Goal: Task Accomplishment & Management: Use online tool/utility

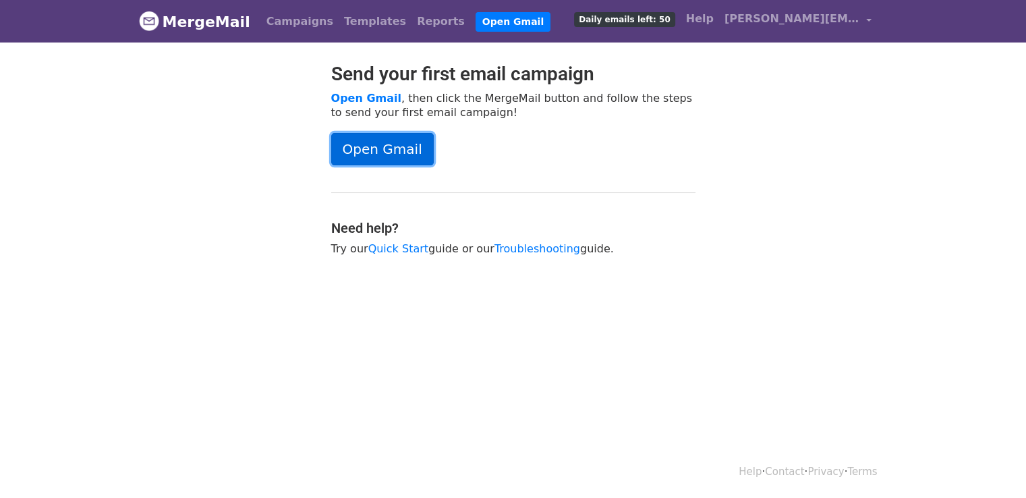
click at [356, 157] on link "Open Gmail" at bounding box center [382, 149] width 103 height 32
click at [355, 20] on link "Templates" at bounding box center [375, 21] width 73 height 27
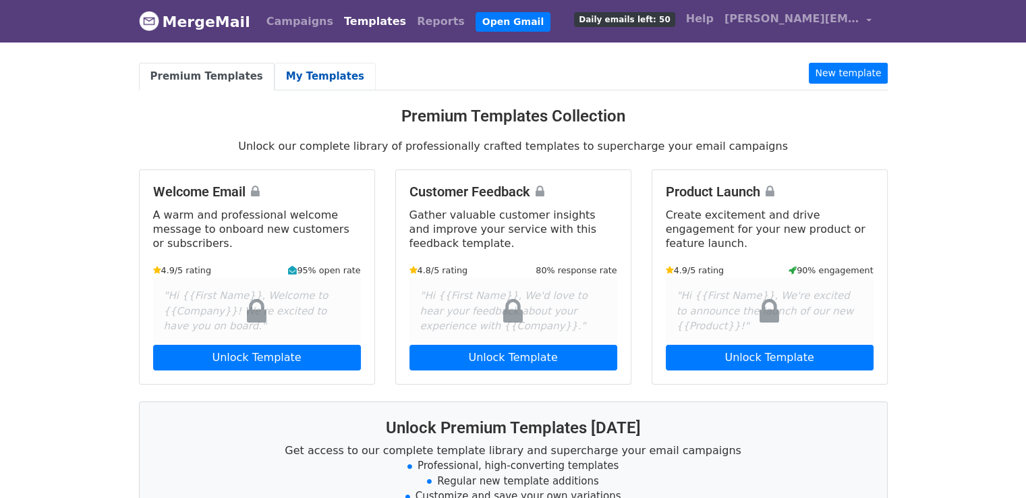
click at [327, 76] on link "My Templates" at bounding box center [325, 77] width 101 height 28
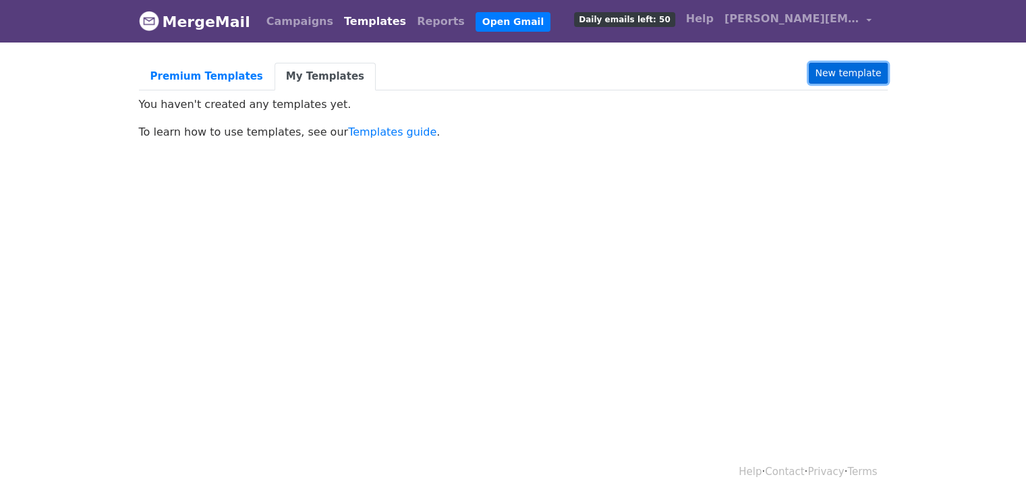
click at [835, 74] on link "New template" at bounding box center [848, 73] width 78 height 21
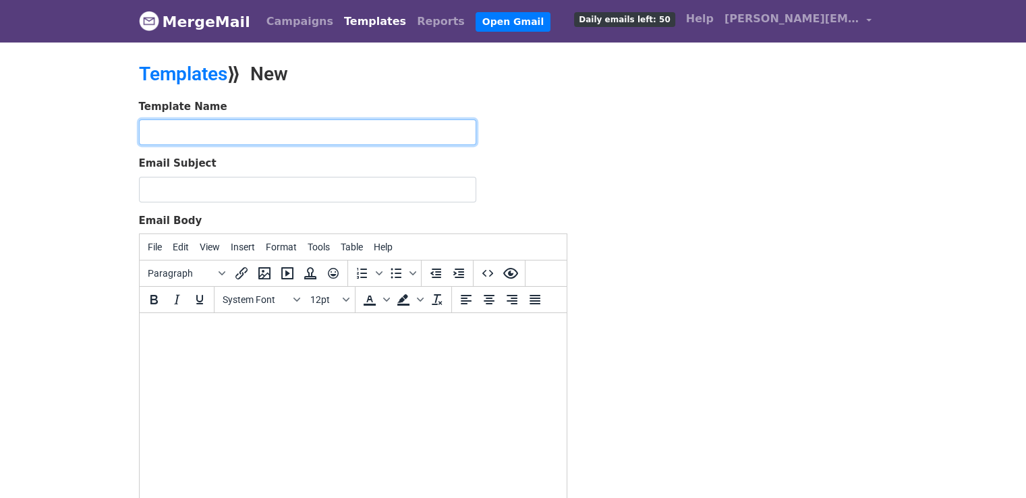
click at [376, 123] on input "text" at bounding box center [307, 132] width 337 height 26
type input "1st"
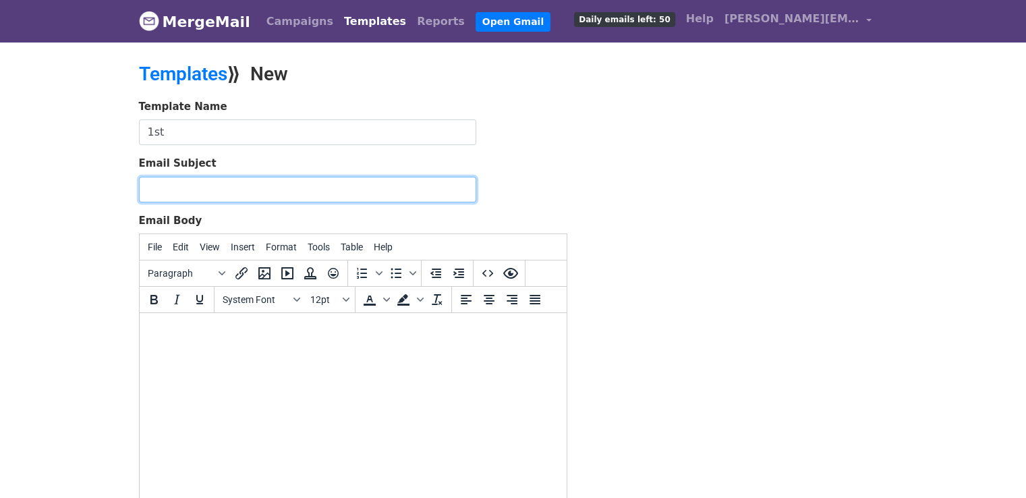
click at [365, 190] on input "Email Subject" at bounding box center [307, 190] width 337 height 26
paste input "🚀 High-Quality Guest Posting – Boost Your SEO & Visibility"
type input "🚀 High-Quality Guest Posting – Boost Your SEO & Visibility"
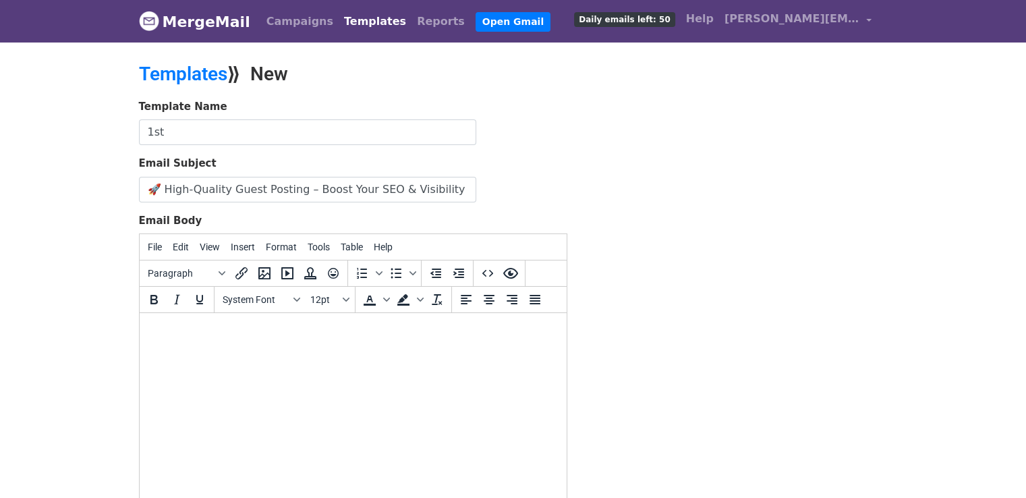
click at [459, 343] on html at bounding box center [352, 331] width 427 height 36
paste body
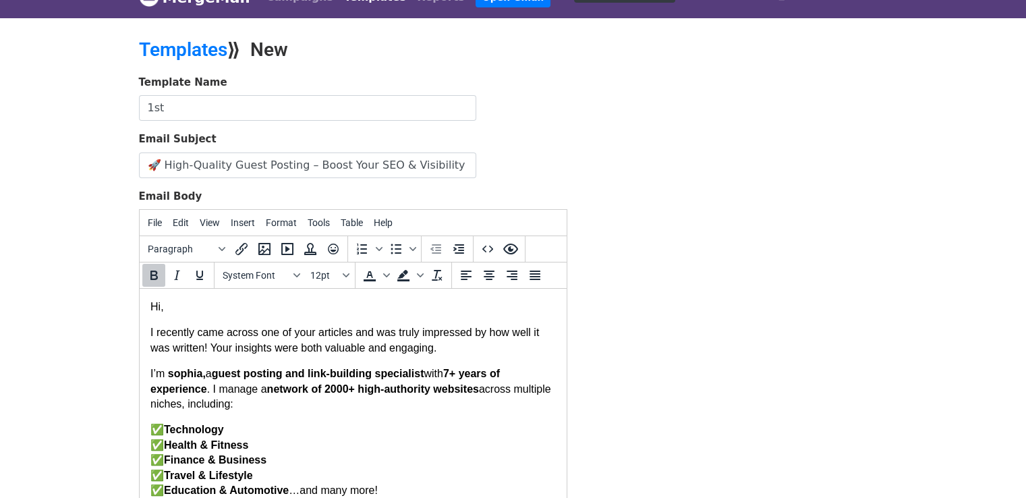
click at [200, 376] on strong "sophia," at bounding box center [186, 373] width 38 height 11
drag, startPoint x: 166, startPoint y: 376, endPoint x: 191, endPoint y: 375, distance: 25.0
click at [191, 375] on p "I’m joelle , a guest posting and link-building specialist with 7 + years of exp…" at bounding box center [353, 388] width 406 height 45
click at [151, 283] on button "Bold" at bounding box center [153, 275] width 23 height 23
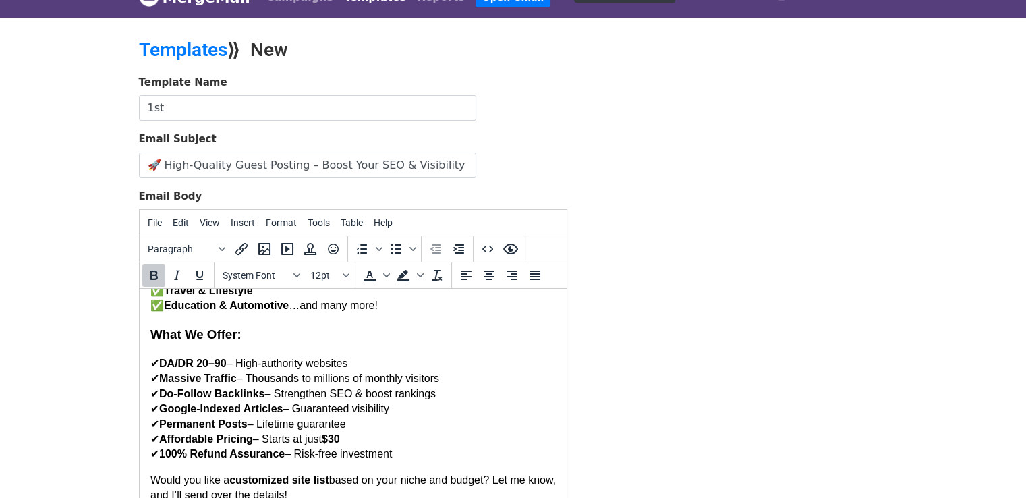
scroll to position [250, 0]
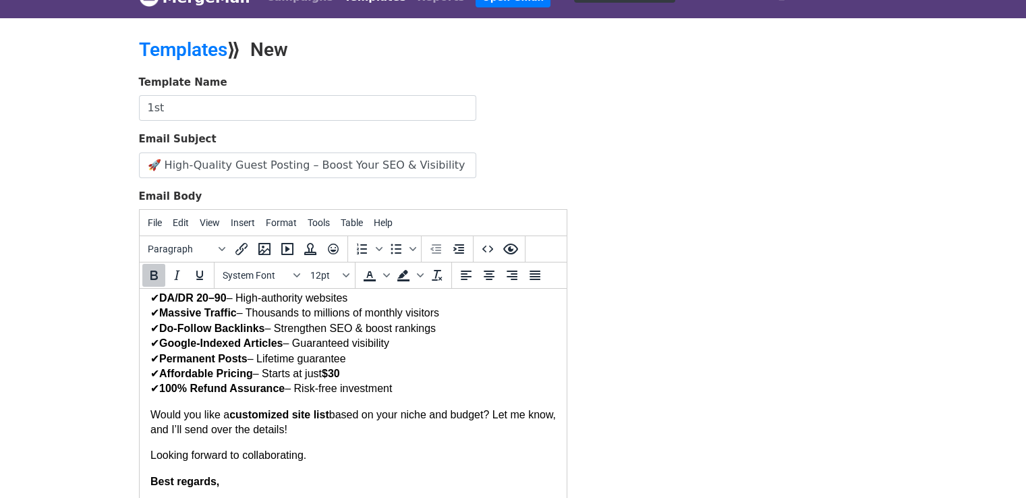
click at [296, 486] on p "Best regards," at bounding box center [353, 481] width 406 height 15
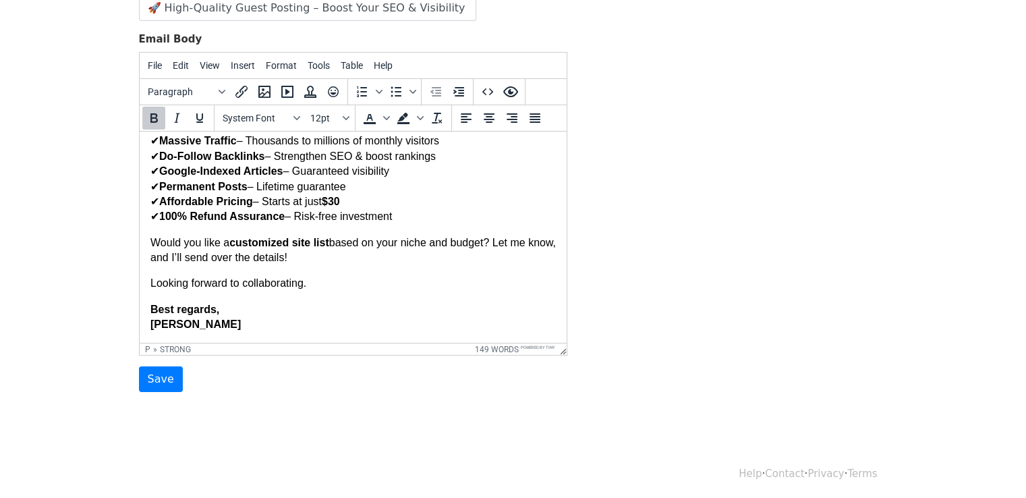
scroll to position [184, 0]
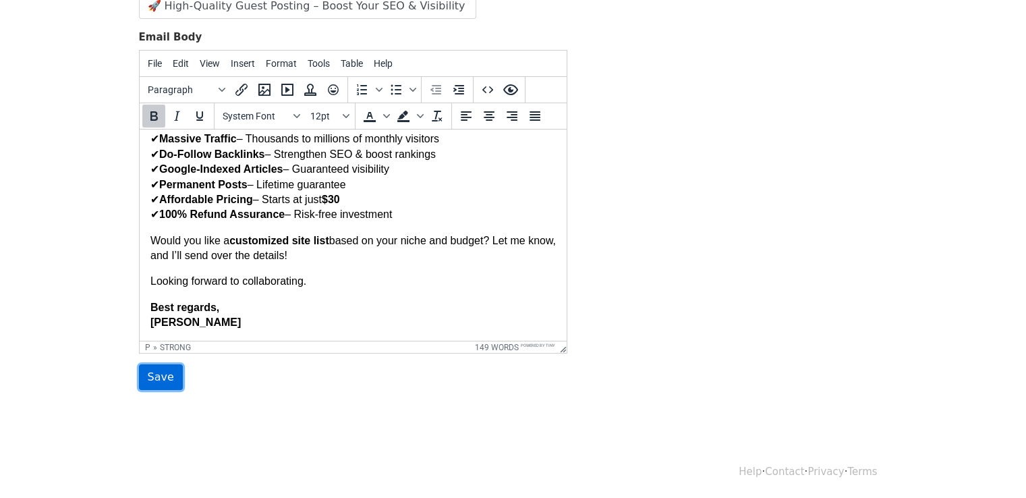
click at [157, 380] on input "Save" at bounding box center [161, 377] width 44 height 26
